Goal: Find specific page/section: Find specific page/section

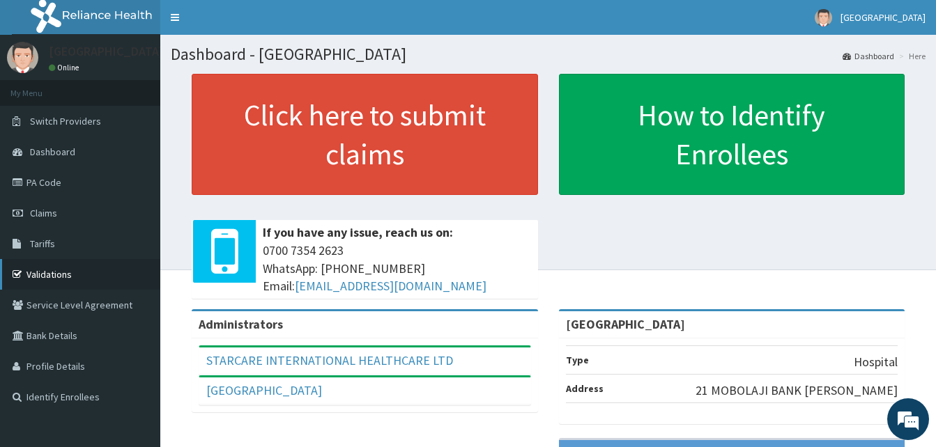
click at [32, 271] on link "Validations" at bounding box center [80, 274] width 160 height 31
click at [43, 272] on link "Validations" at bounding box center [80, 274] width 160 height 31
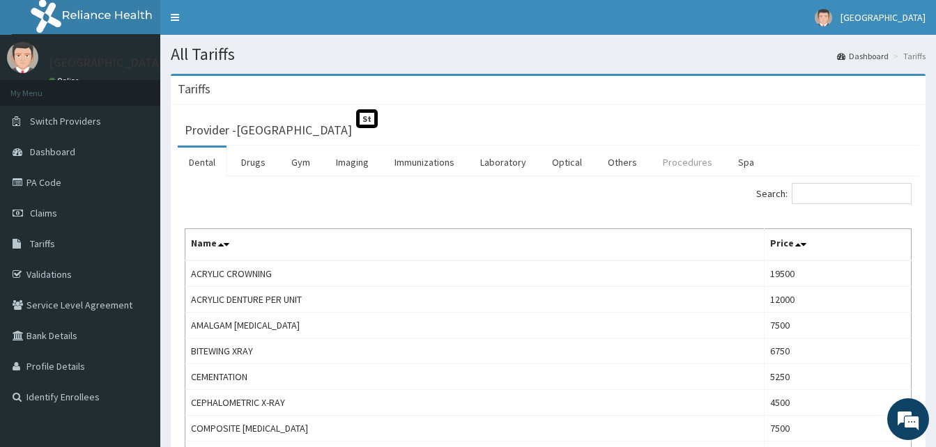
click at [678, 160] on link "Procedures" at bounding box center [688, 162] width 72 height 29
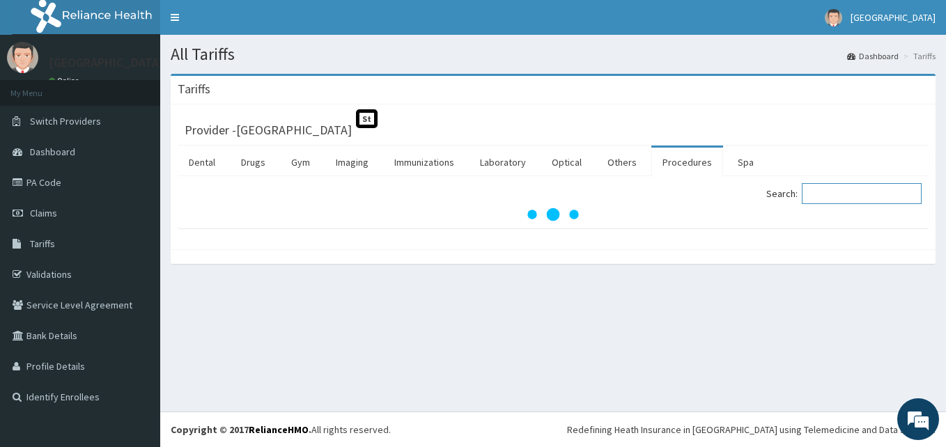
click at [847, 201] on input "Search:" at bounding box center [862, 193] width 120 height 21
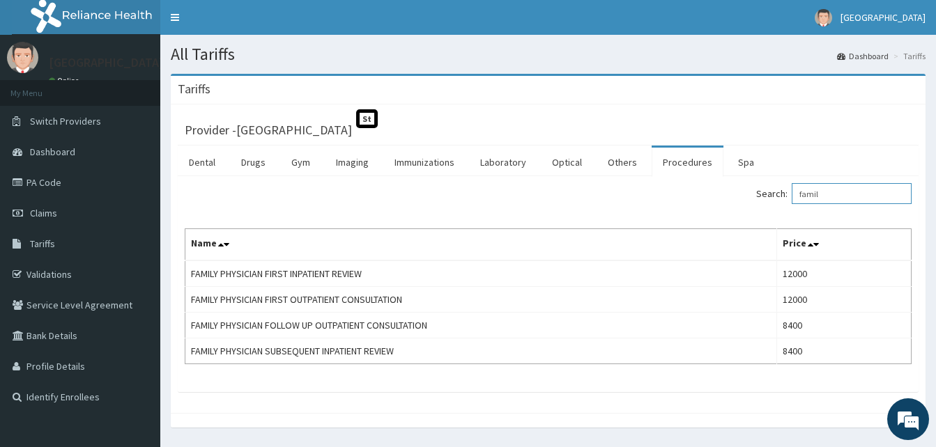
click at [862, 199] on input "famil" at bounding box center [852, 193] width 120 height 21
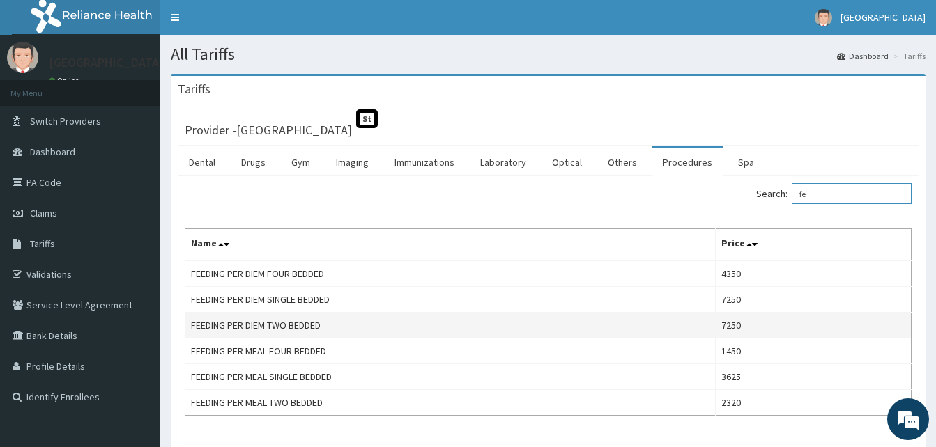
type input "f"
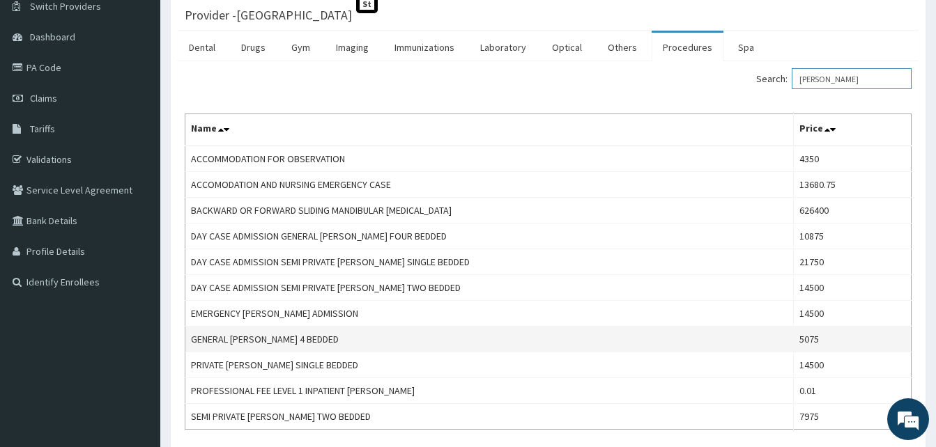
scroll to position [139, 0]
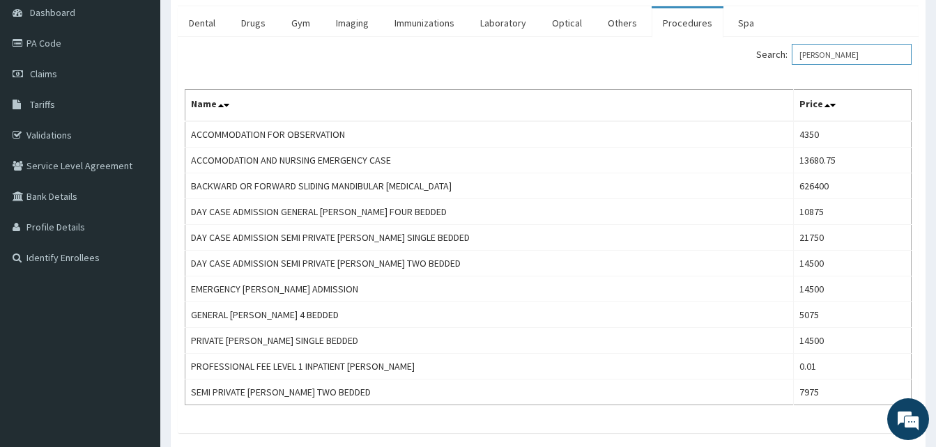
type input "[PERSON_NAME]"
drag, startPoint x: 898, startPoint y: 441, endPoint x: 863, endPoint y: 447, distance: 35.3
click at [898, 429] on body "R EL Toggle navigation [GEOGRAPHIC_DATA] [GEOGRAPHIC_DATA] - [EMAIL_ADDRESS][DO…" at bounding box center [468, 195] width 936 height 668
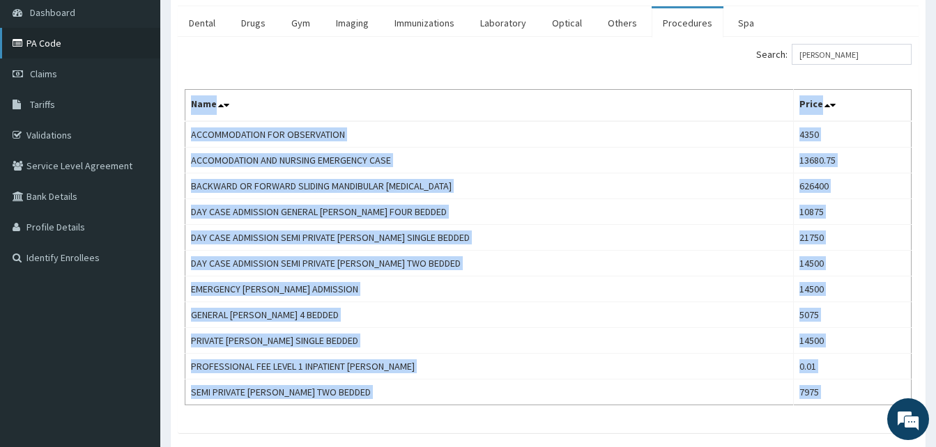
click at [65, 42] on link "PA Code" at bounding box center [80, 43] width 160 height 31
